Goal: Information Seeking & Learning: Compare options

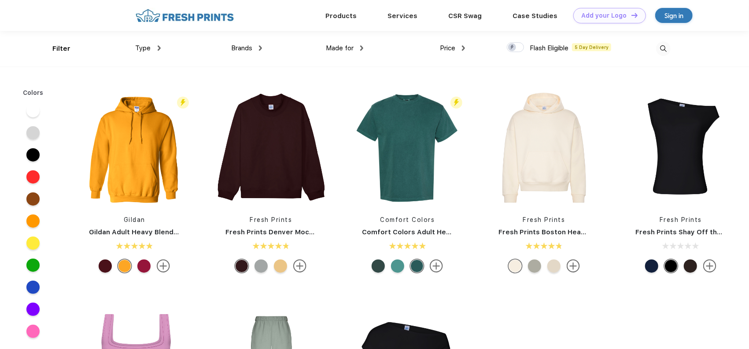
click at [158, 47] on img at bounding box center [159, 47] width 3 height 5
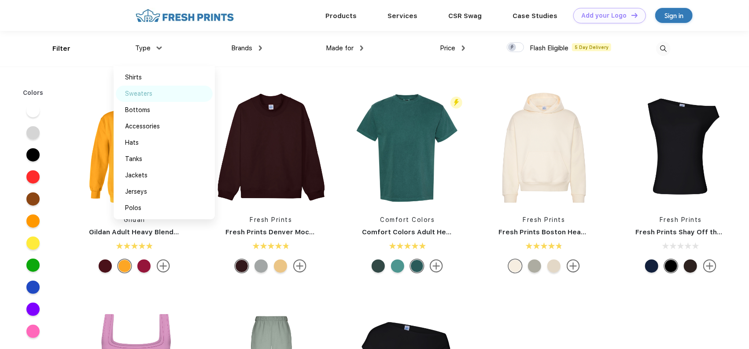
click at [147, 92] on div "Sweaters" at bounding box center [139, 93] width 27 height 9
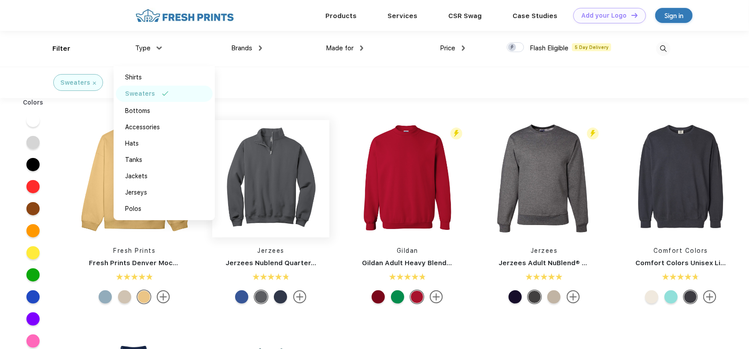
click at [283, 201] on img at bounding box center [270, 178] width 117 height 117
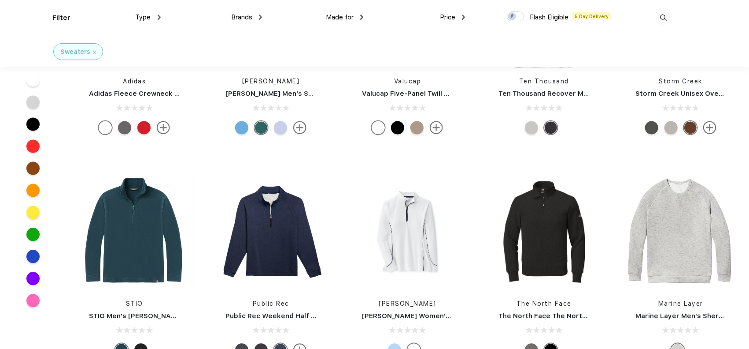
scroll to position [1234, 0]
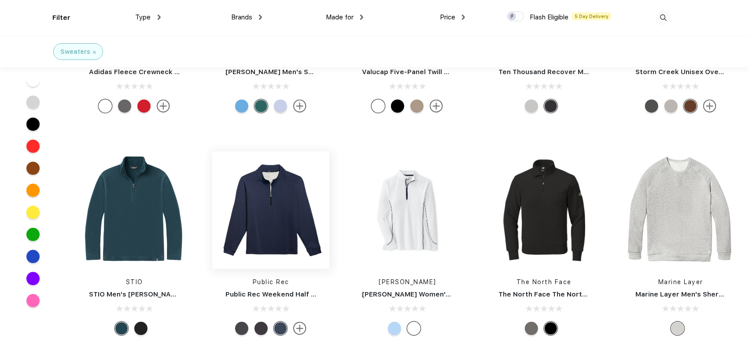
click at [282, 209] on img at bounding box center [270, 209] width 117 height 117
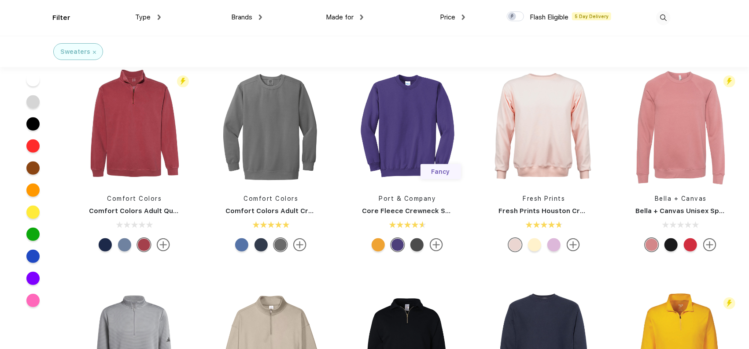
scroll to position [220, 0]
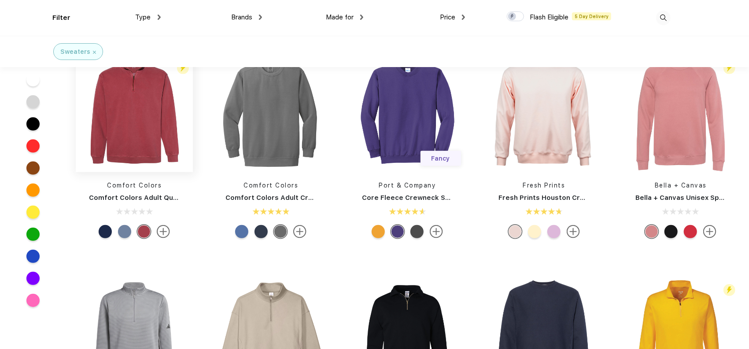
click at [152, 137] on img at bounding box center [134, 113] width 117 height 117
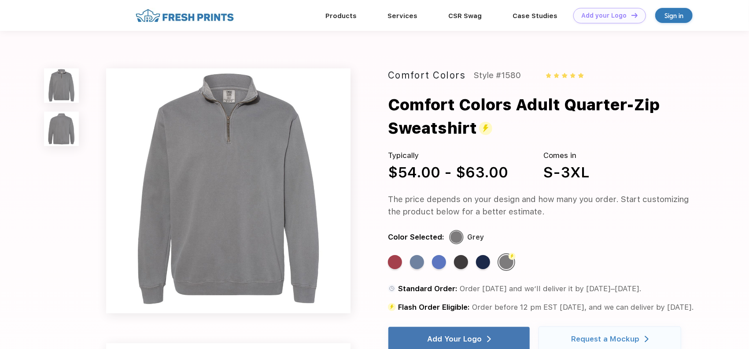
scroll to position [220, 0]
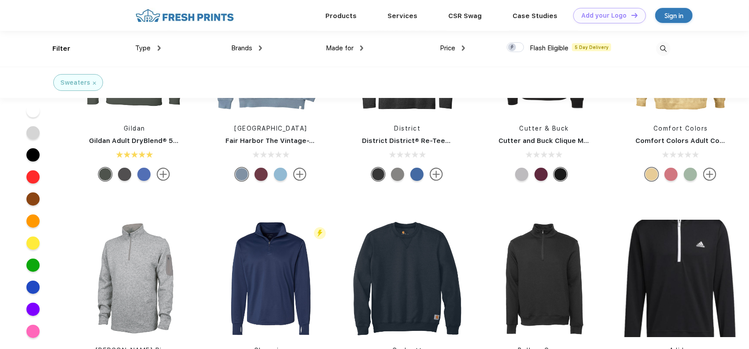
scroll to position [1939, 0]
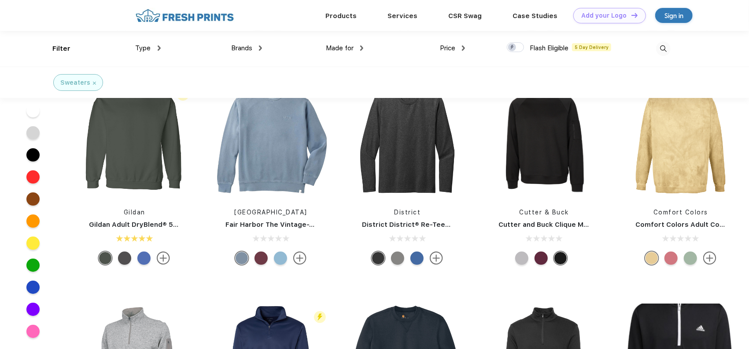
click at [155, 50] on div "Type" at bounding box center [148, 48] width 25 height 10
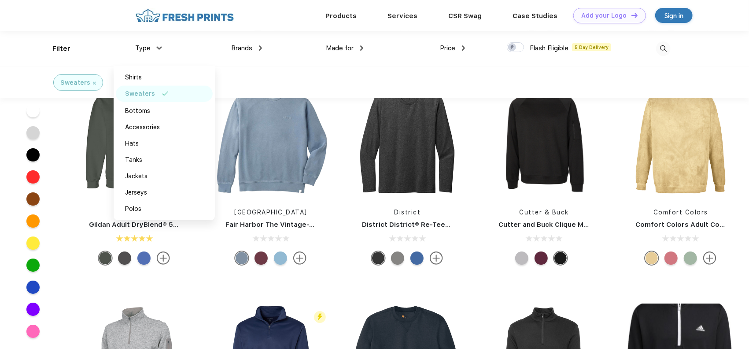
click at [293, 74] on div "Sweaters" at bounding box center [374, 82] width 749 height 31
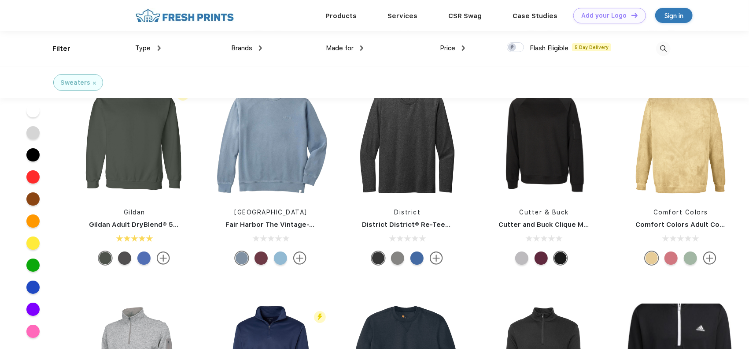
click at [363, 50] on img at bounding box center [361, 47] width 3 height 5
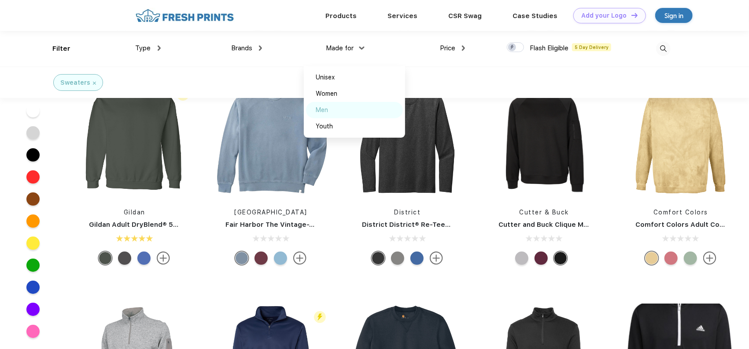
click at [332, 115] on div "Men" at bounding box center [354, 110] width 97 height 16
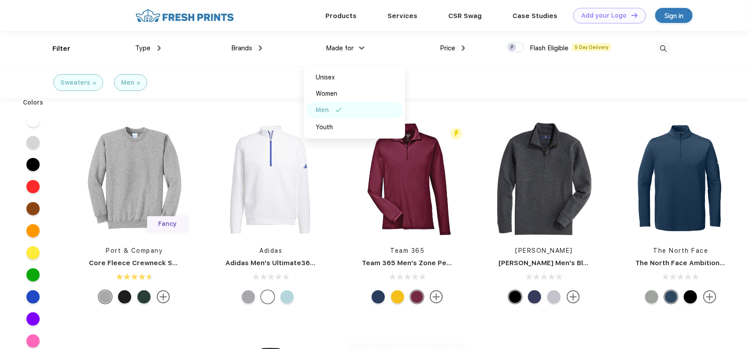
click at [453, 46] on span "Price" at bounding box center [447, 48] width 15 height 8
click at [458, 50] on div "Price" at bounding box center [452, 48] width 25 height 10
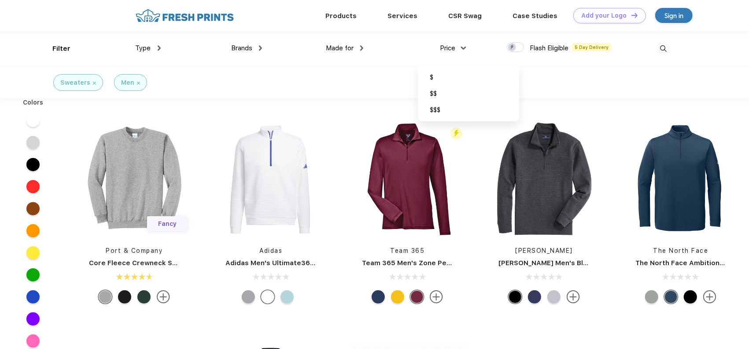
click at [576, 77] on div "Sweaters Men" at bounding box center [374, 82] width 749 height 31
click at [463, 47] on img at bounding box center [463, 47] width 3 height 5
click at [441, 74] on div "$" at bounding box center [468, 77] width 97 height 16
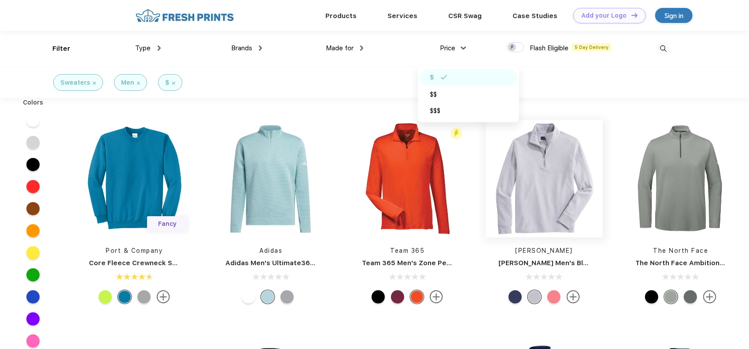
click at [557, 196] on img at bounding box center [544, 178] width 117 height 117
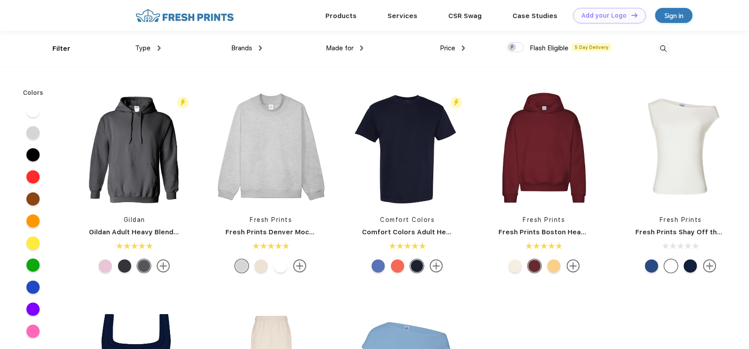
click at [159, 46] on img at bounding box center [159, 47] width 3 height 5
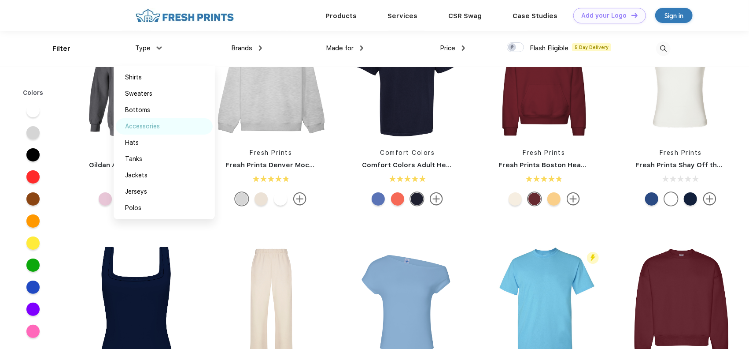
click at [154, 127] on div "Accessories" at bounding box center [143, 126] width 35 height 9
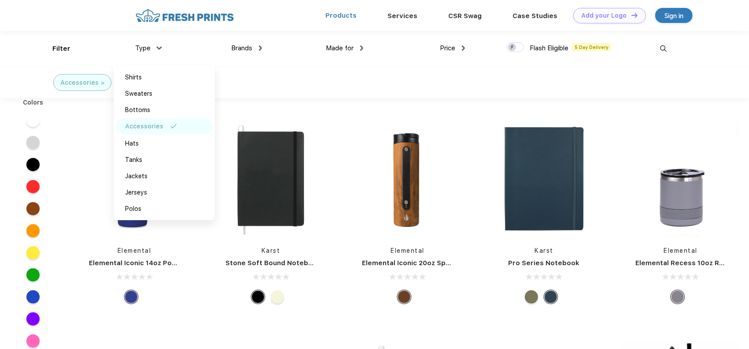
click at [340, 15] on link "Products" at bounding box center [341, 15] width 31 height 8
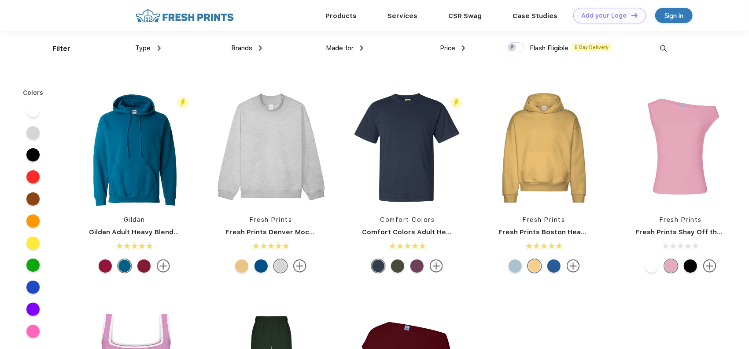
click at [61, 50] on div "Type Shirts Sweaters Bottoms Accessories Hats Tanks Jackets Jerseys Polos" at bounding box center [109, 49] width 101 height 36
click at [150, 48] on span "Type" at bounding box center [143, 48] width 15 height 8
click at [158, 45] on img at bounding box center [159, 47] width 3 height 5
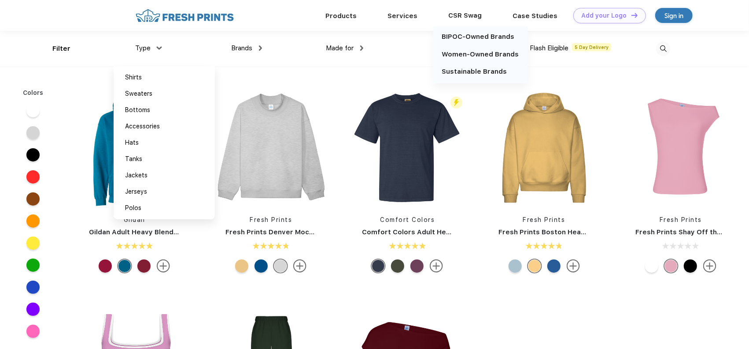
click at [479, 15] on div "CSR Swag" at bounding box center [466, 15] width 64 height 11
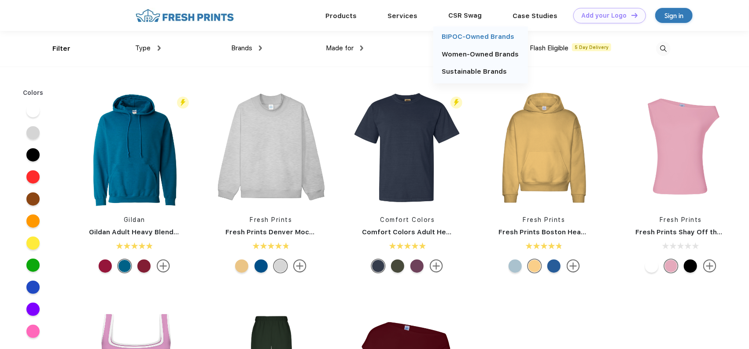
click at [468, 37] on link "BIPOC-Owned Brands" at bounding box center [478, 37] width 73 height 8
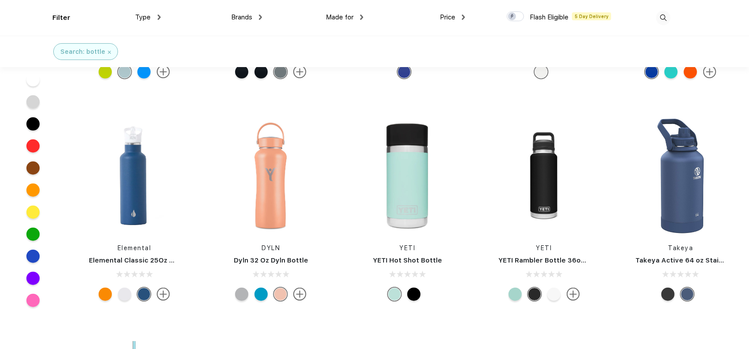
scroll to position [397, 0]
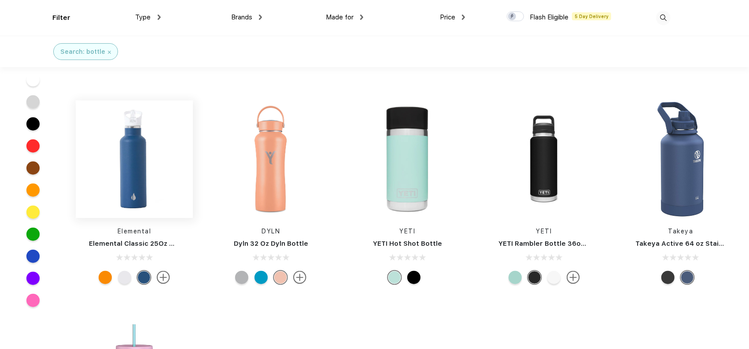
click at [123, 172] on img at bounding box center [134, 158] width 117 height 117
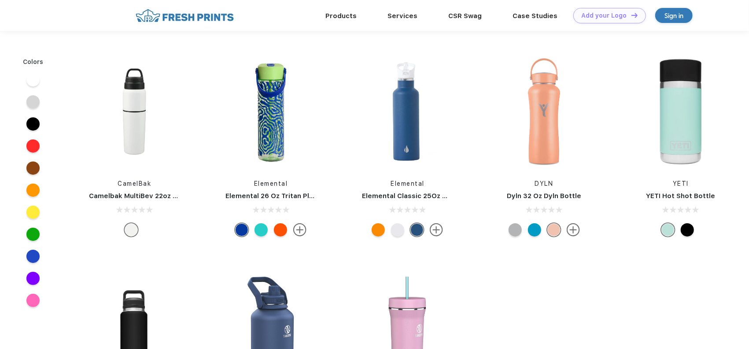
scroll to position [397, 0]
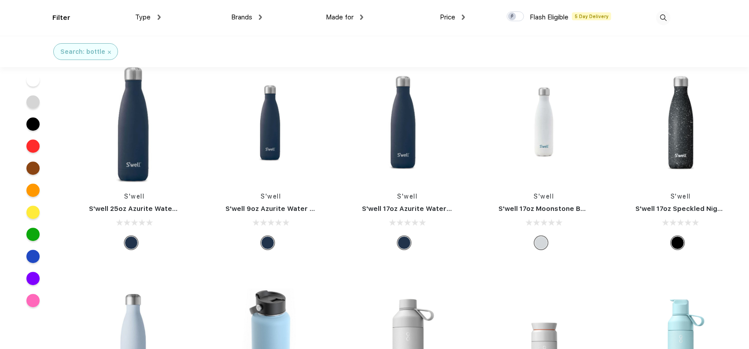
scroll to position [1718, 0]
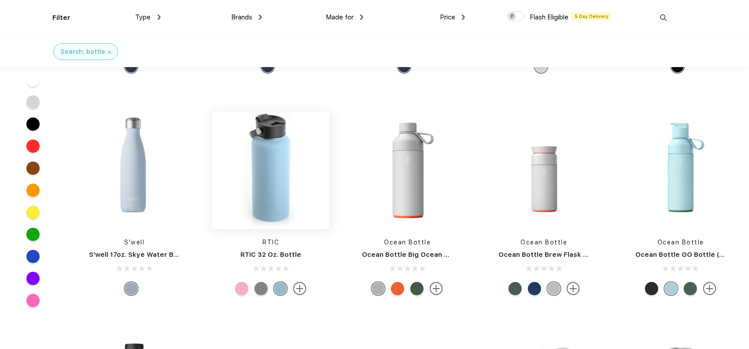
click at [271, 187] on img at bounding box center [270, 169] width 117 height 117
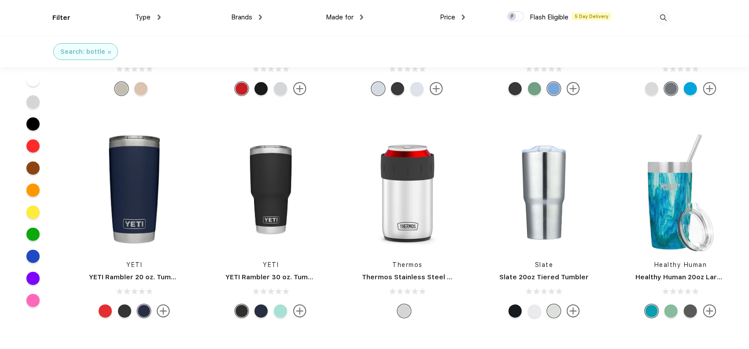
scroll to position [2159, 0]
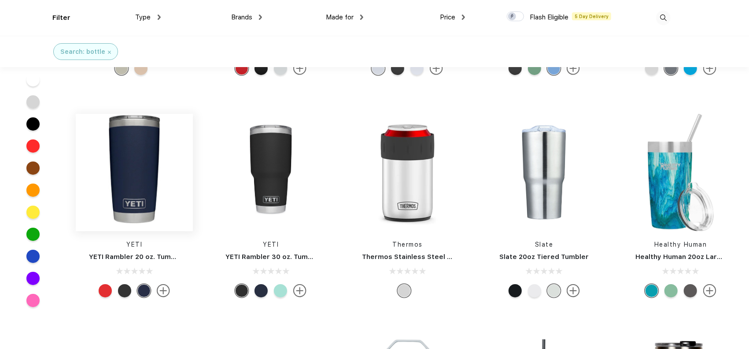
click at [117, 165] on img at bounding box center [134, 172] width 117 height 117
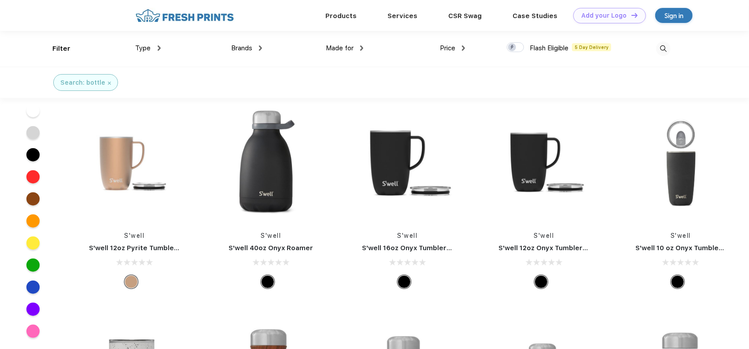
scroll to position [4759, 0]
